Goal: Task Accomplishment & Management: Manage account settings

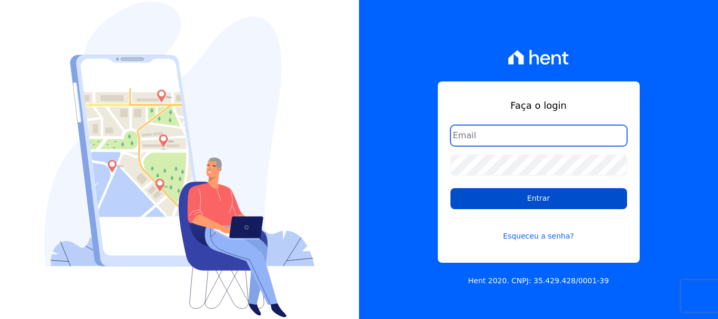
type input "adsongomessoares@gmail.com"
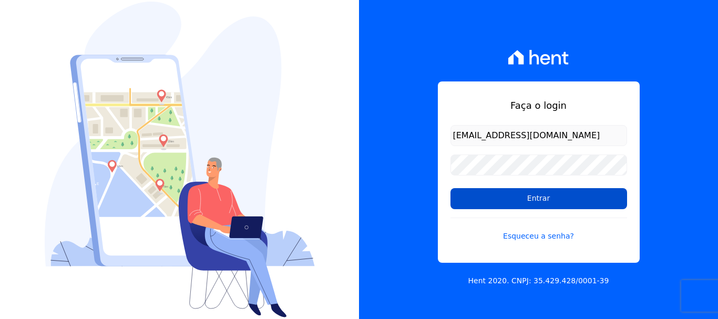
click at [501, 191] on input "Entrar" at bounding box center [538, 198] width 177 height 21
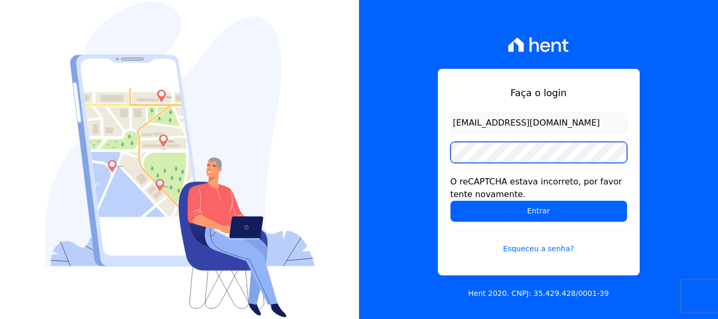
click at [450, 201] on input "Entrar" at bounding box center [538, 211] width 177 height 21
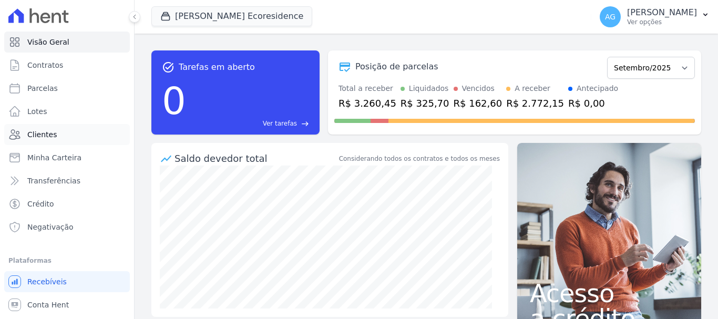
click at [49, 133] on span "Clientes" at bounding box center [41, 134] width 29 height 11
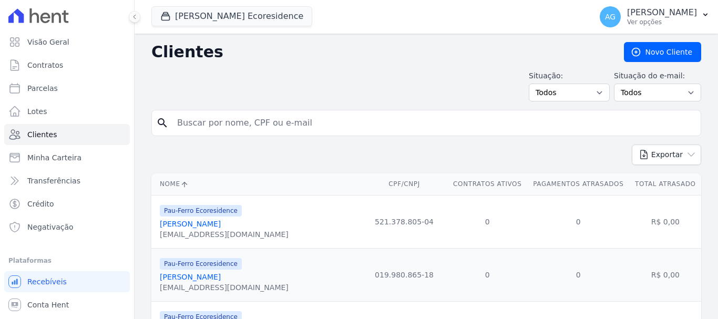
click at [278, 117] on input "search" at bounding box center [433, 122] width 525 height 21
type input "joanice"
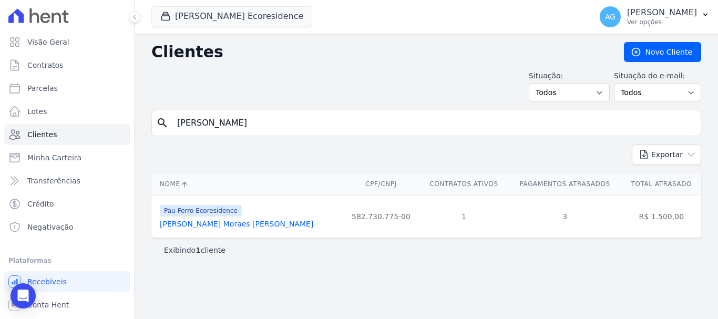
click at [226, 225] on link "Joanice De Oliveira Moraes Melo" at bounding box center [236, 224] width 153 height 8
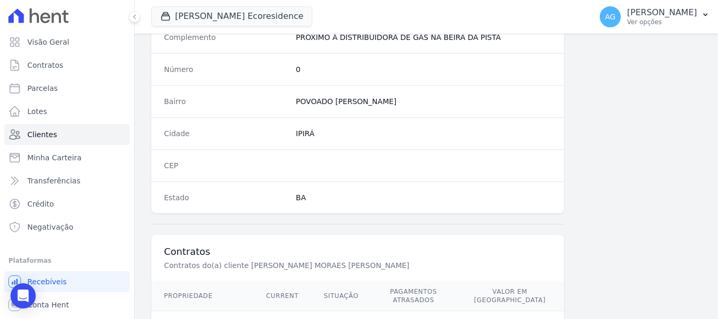
scroll to position [664, 0]
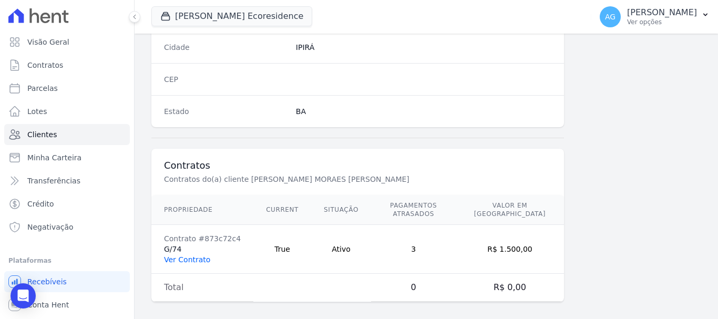
click at [198, 255] on link "Ver Contrato" at bounding box center [187, 259] width 46 height 8
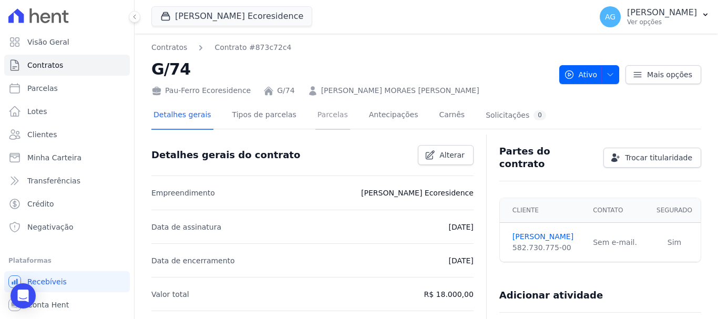
click at [319, 118] on link "Parcelas" at bounding box center [332, 116] width 35 height 28
click at [317, 115] on link "Parcelas" at bounding box center [332, 116] width 35 height 28
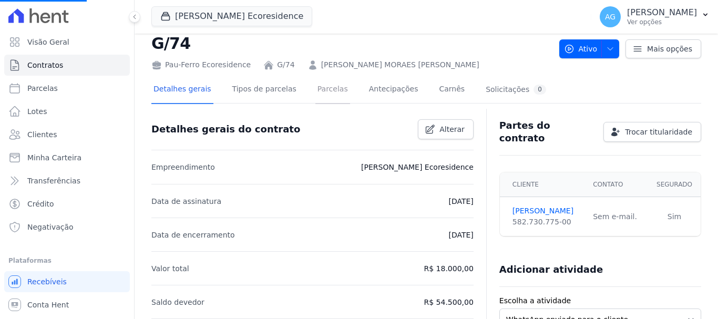
scroll to position [145, 0]
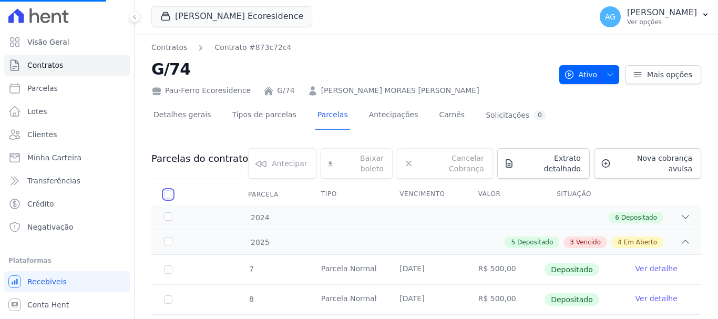
click at [169, 190] on input "checkbox" at bounding box center [168, 194] width 8 height 8
checkbox input "true"
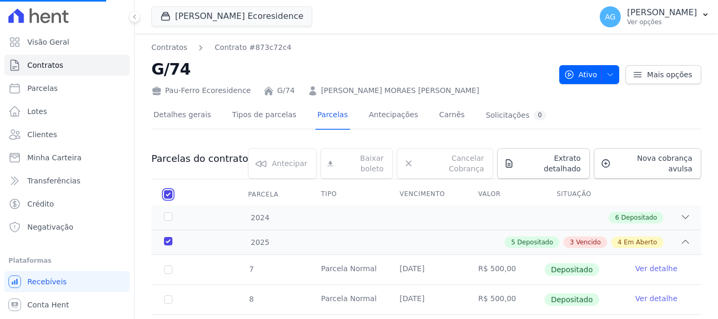
checkbox input "true"
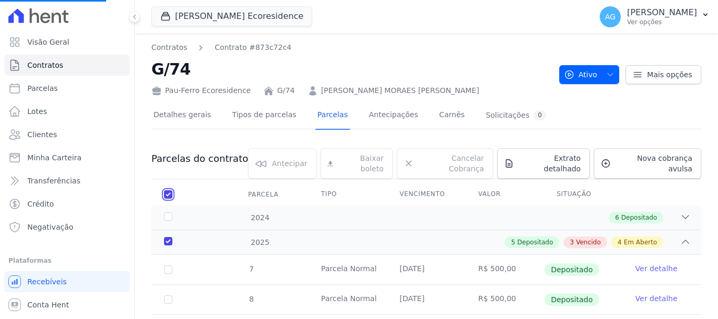
checkbox input "true"
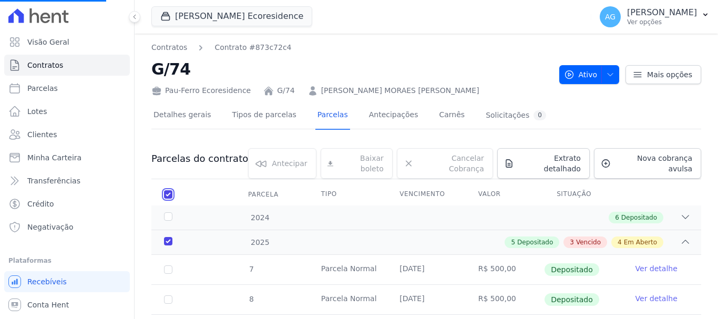
checkbox input "true"
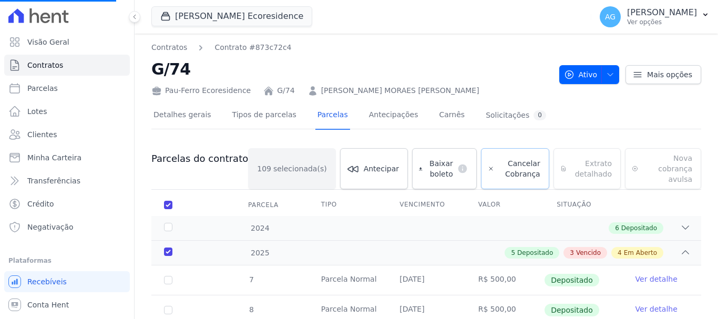
click at [504, 161] on span "Cancelar Cobrança" at bounding box center [519, 168] width 42 height 21
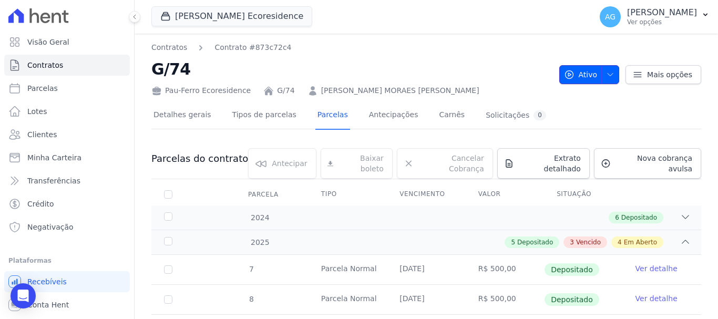
click at [608, 74] on icon "button" at bounding box center [610, 74] width 8 height 8
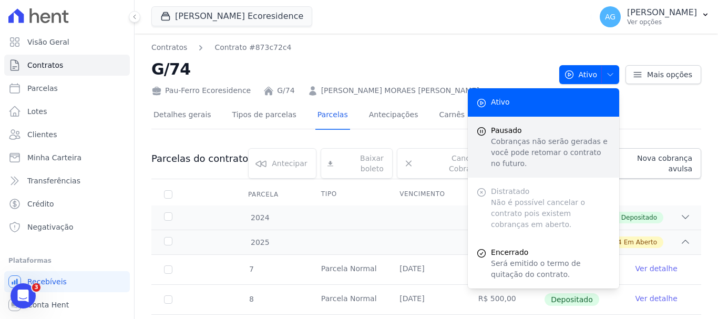
click at [568, 146] on p "Cobranças não serão geradas e você pode retomar o contrato no futuro." at bounding box center [551, 152] width 120 height 33
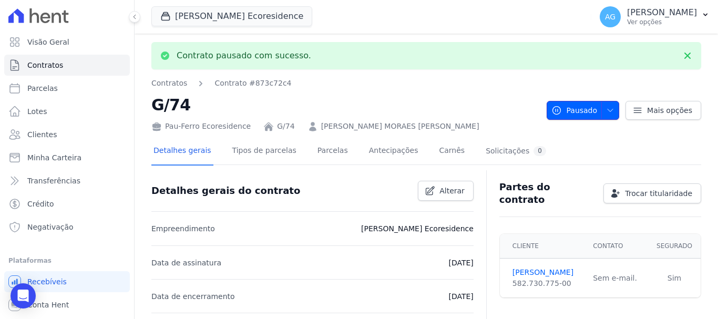
click at [607, 103] on span "button" at bounding box center [607, 110] width 13 height 17
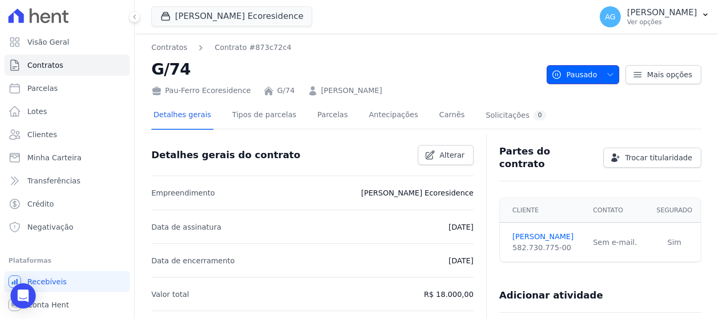
click at [609, 75] on icon "button" at bounding box center [610, 74] width 8 height 8
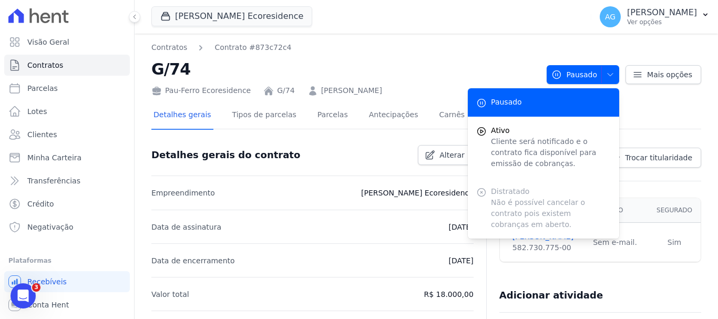
click at [322, 32] on div "Pau Ferro Ecoresidence PROSPERARE EMPREENDIMENTOS E SERVICOS LTDA NASCENTE DA V…" at bounding box center [369, 16] width 436 height 35
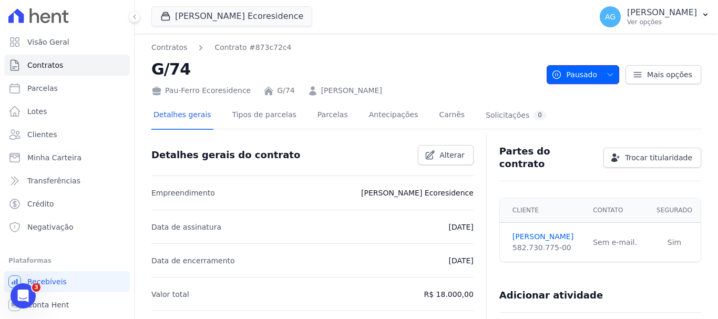
click at [607, 77] on icon "button" at bounding box center [610, 74] width 8 height 8
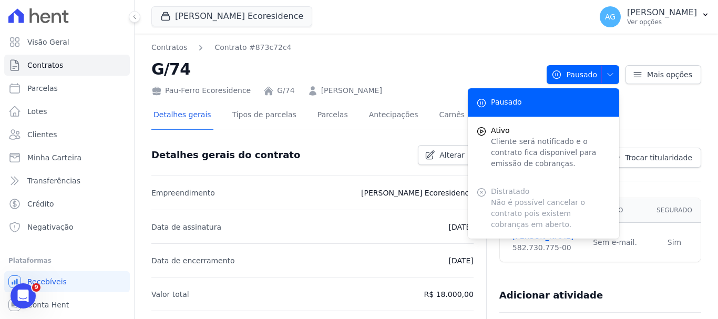
click at [464, 67] on h2 "G/74" at bounding box center [344, 69] width 387 height 24
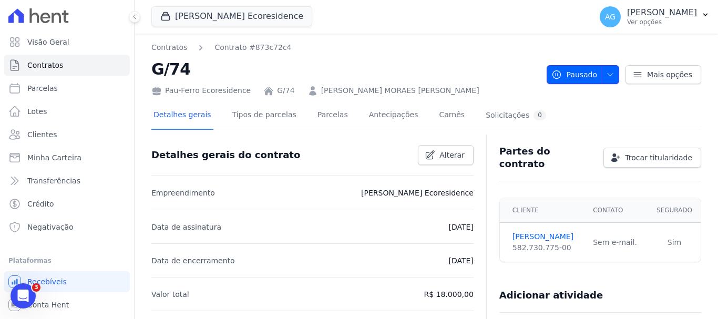
click at [580, 77] on span "Pausado" at bounding box center [574, 74] width 46 height 19
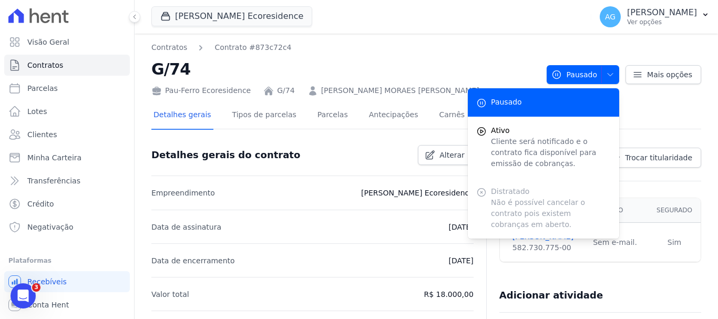
click at [298, 115] on div "Detalhes gerais Tipos de parcelas Parcelas Antecipações Carnês Solicitações 0" at bounding box center [349, 116] width 397 height 28
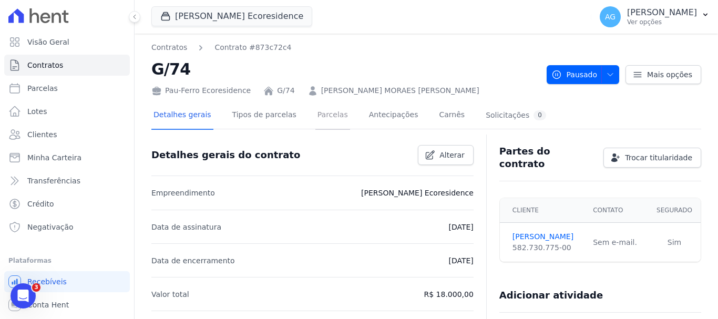
click at [315, 113] on link "Parcelas" at bounding box center [332, 116] width 35 height 28
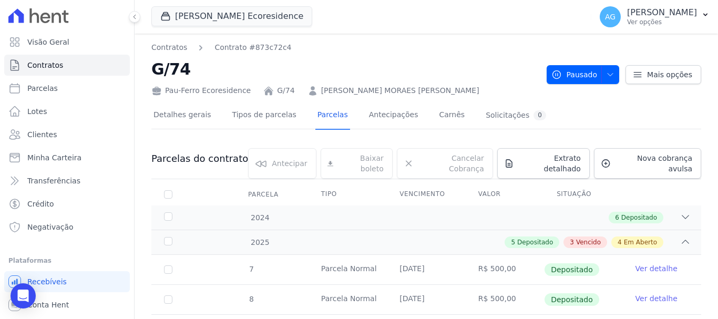
click at [176, 185] on th "Parcela" at bounding box center [168, 194] width 34 height 22
click at [170, 190] on input "checkbox" at bounding box center [168, 194] width 8 height 8
checkbox input "true"
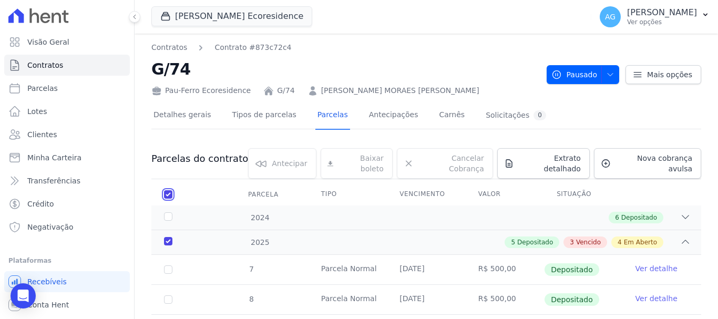
checkbox input "true"
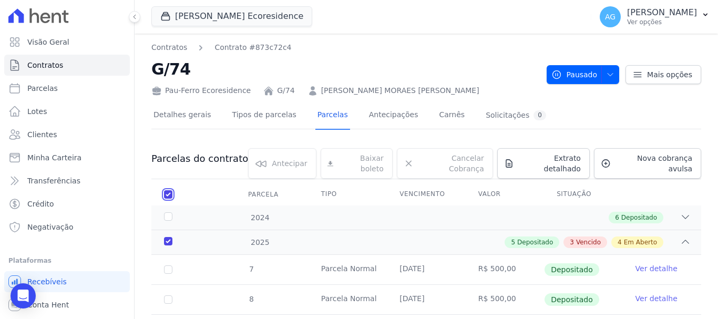
checkbox input "true"
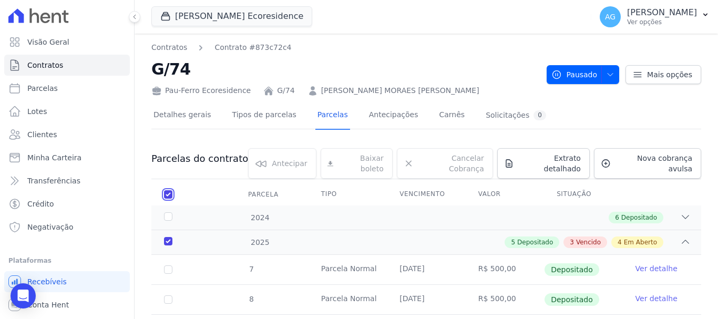
checkbox input "true"
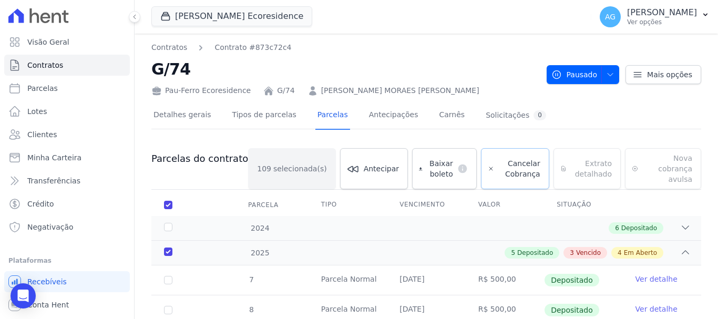
click at [501, 158] on span "Cancelar Cobrança" at bounding box center [519, 168] width 42 height 21
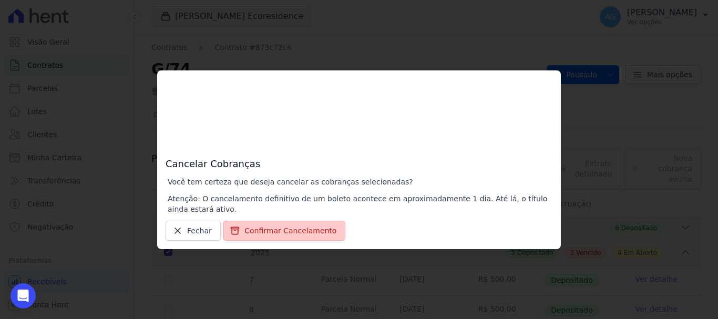
click at [285, 221] on button "Confirmar Cancelamento" at bounding box center [284, 231] width 122 height 20
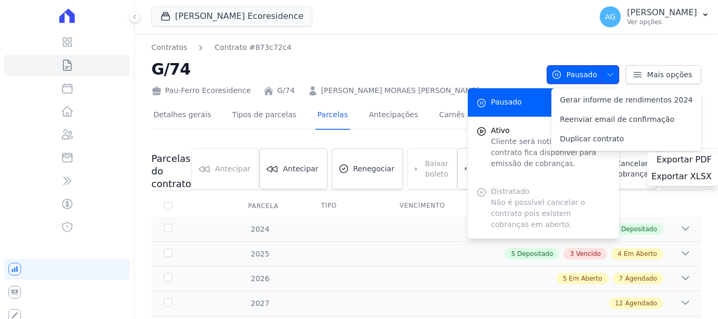
click at [592, 66] on span "Pausado" at bounding box center [574, 74] width 46 height 19
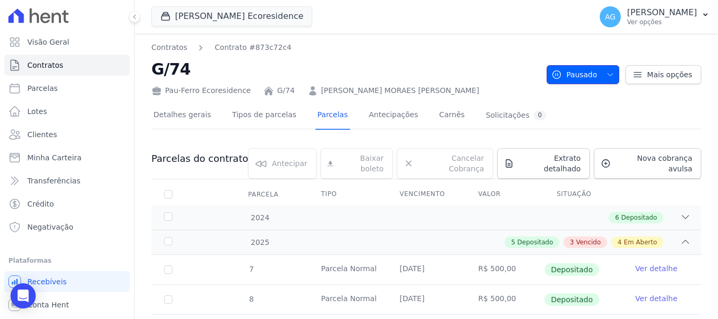
click at [601, 76] on span "button" at bounding box center [607, 74] width 13 height 17
click at [619, 71] on div "Mais opções" at bounding box center [660, 74] width 82 height 19
click at [607, 75] on icon "button" at bounding box center [610, 74] width 8 height 8
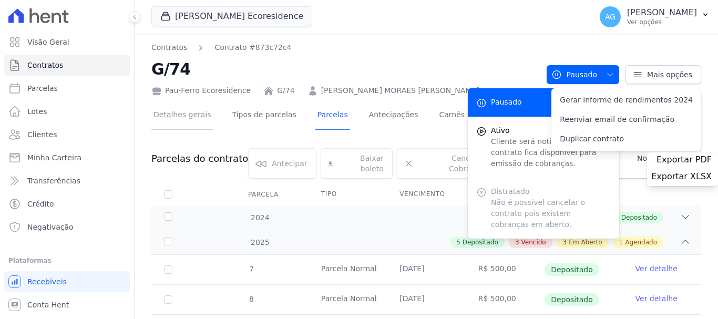
click at [201, 115] on link "Detalhes gerais" at bounding box center [182, 116] width 62 height 28
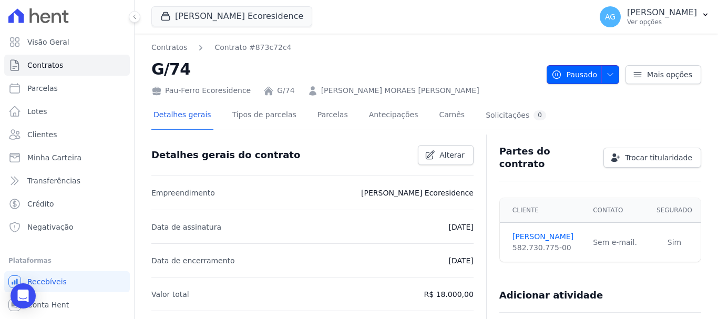
click at [608, 77] on icon "button" at bounding box center [610, 74] width 8 height 8
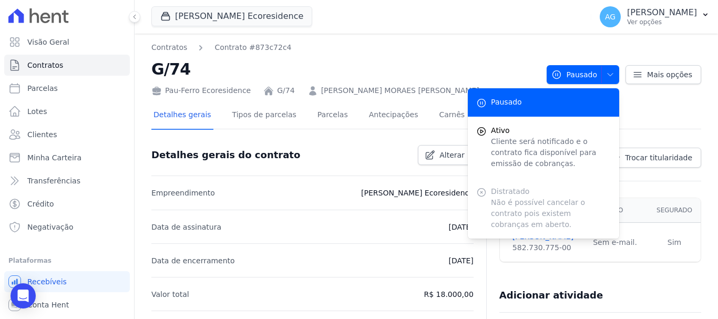
click at [520, 203] on div "Distratado Não é possível cancelar o contrato pois existem cobranças em aberto." at bounding box center [543, 208] width 151 height 61
click at [297, 166] on div "Detalhes gerais do contrato Alterar" at bounding box center [312, 155] width 322 height 42
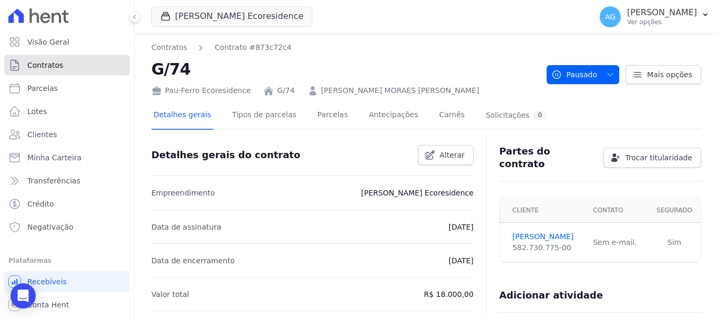
click at [66, 68] on link "Contratos" at bounding box center [67, 65] width 126 height 21
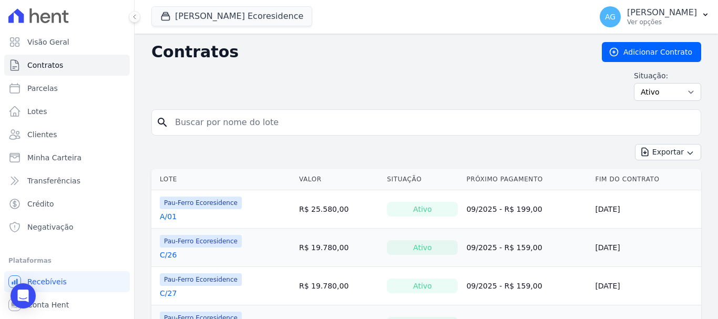
click at [357, 106] on div "Contratos Adicionar Contrato Situação: Ativo Todos Pausado Distratado Rascunho …" at bounding box center [426, 75] width 550 height 67
click at [346, 116] on input "search" at bounding box center [432, 122] width 527 height 21
type input "joanic"
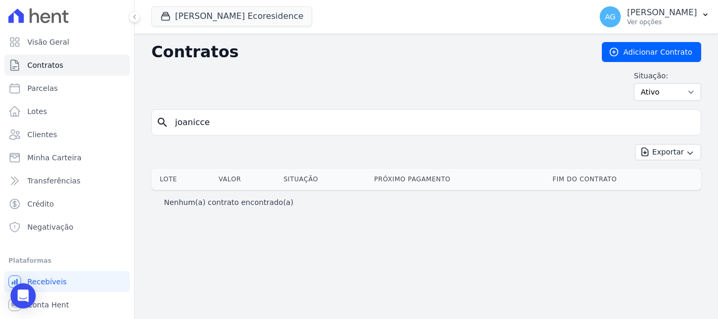
click at [346, 116] on input "joanicce" at bounding box center [432, 122] width 527 height 21
type input "joanice"
click at [59, 140] on link "Clientes" at bounding box center [67, 134] width 126 height 21
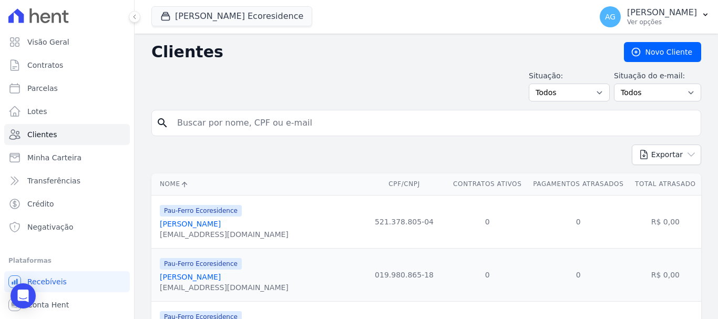
click at [289, 120] on input "search" at bounding box center [433, 122] width 525 height 21
type input "joanice"
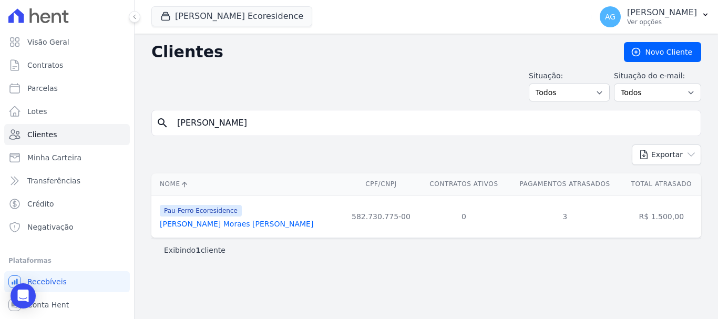
click at [254, 225] on link "Joanice De Oliveira Moraes Melo" at bounding box center [236, 224] width 153 height 8
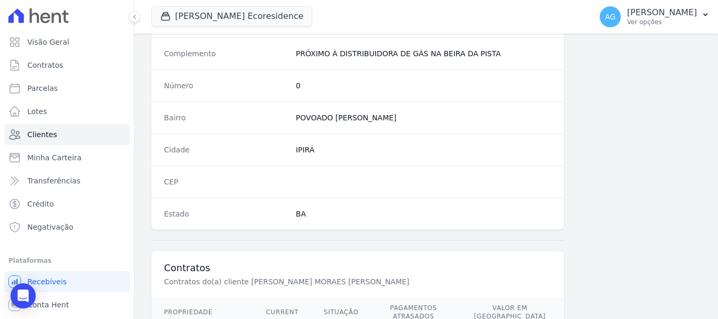
scroll to position [664, 0]
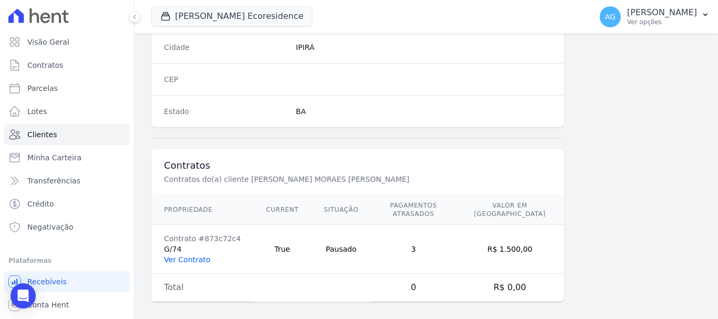
click at [174, 255] on link "Ver Contrato" at bounding box center [187, 259] width 46 height 8
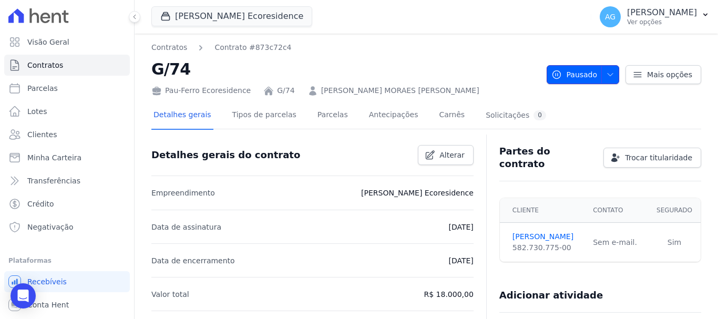
click at [606, 76] on icon "button" at bounding box center [610, 74] width 8 height 8
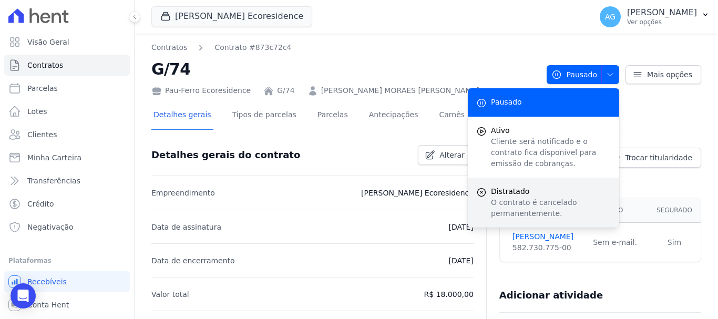
click at [532, 195] on span "Distratado" at bounding box center [551, 191] width 120 height 11
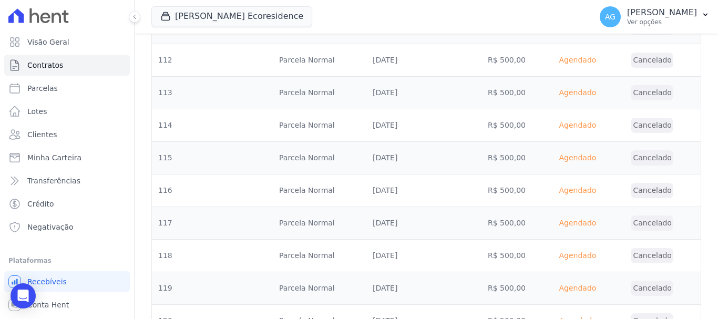
scroll to position [3728, 0]
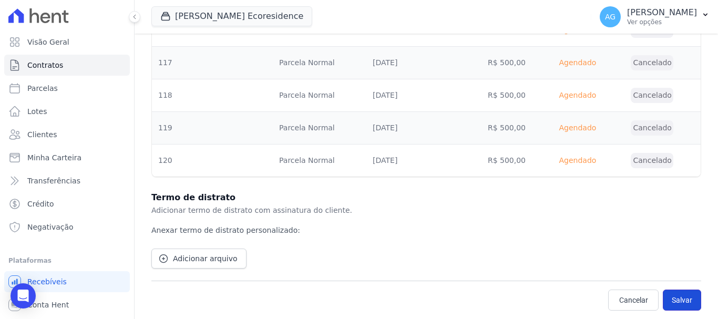
click at [679, 302] on button "Salvar" at bounding box center [681, 299] width 38 height 21
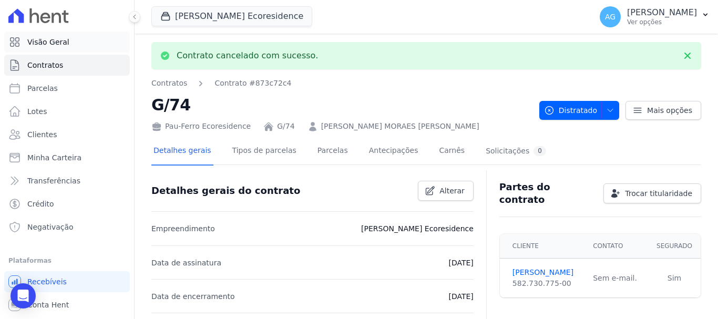
click at [64, 43] on span "Visão Geral" at bounding box center [48, 42] width 42 height 11
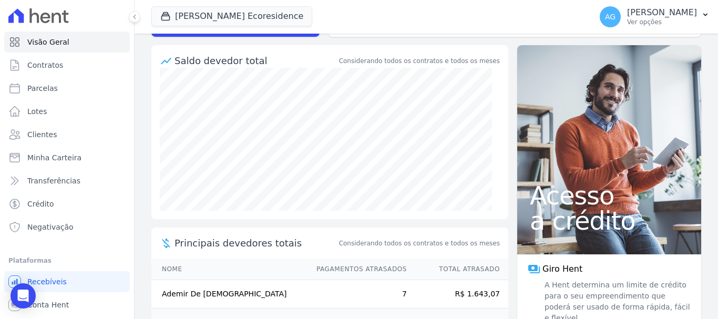
scroll to position [105, 0]
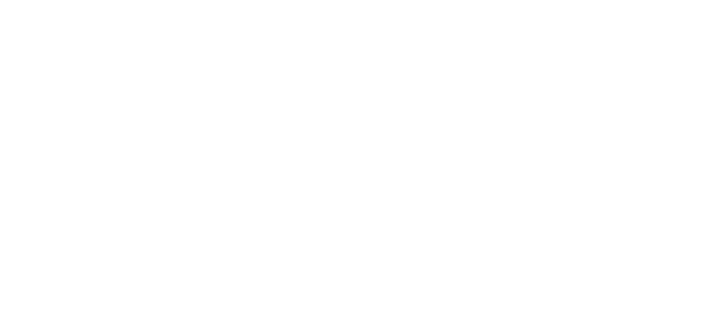
select select
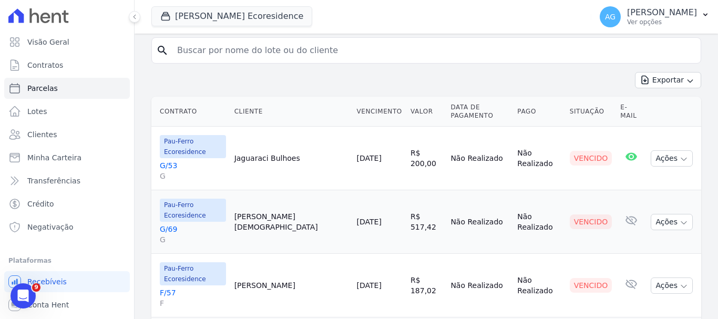
click at [165, 160] on link "G/53 G" at bounding box center [193, 170] width 66 height 21
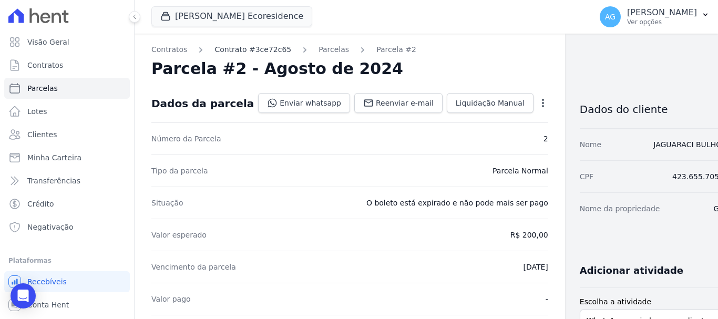
click at [258, 45] on link "Contrato #3ce72c65" at bounding box center [252, 49] width 77 height 11
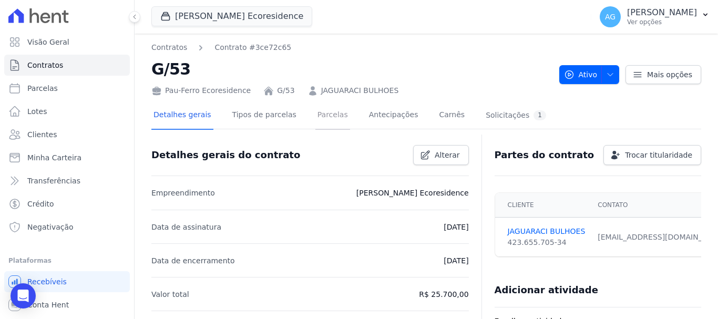
click at [319, 119] on link "Parcelas" at bounding box center [332, 116] width 35 height 28
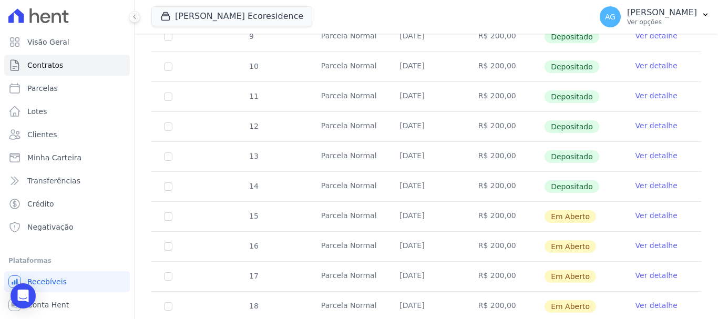
scroll to position [315, 0]
